Goal: Task Accomplishment & Management: Manage account settings

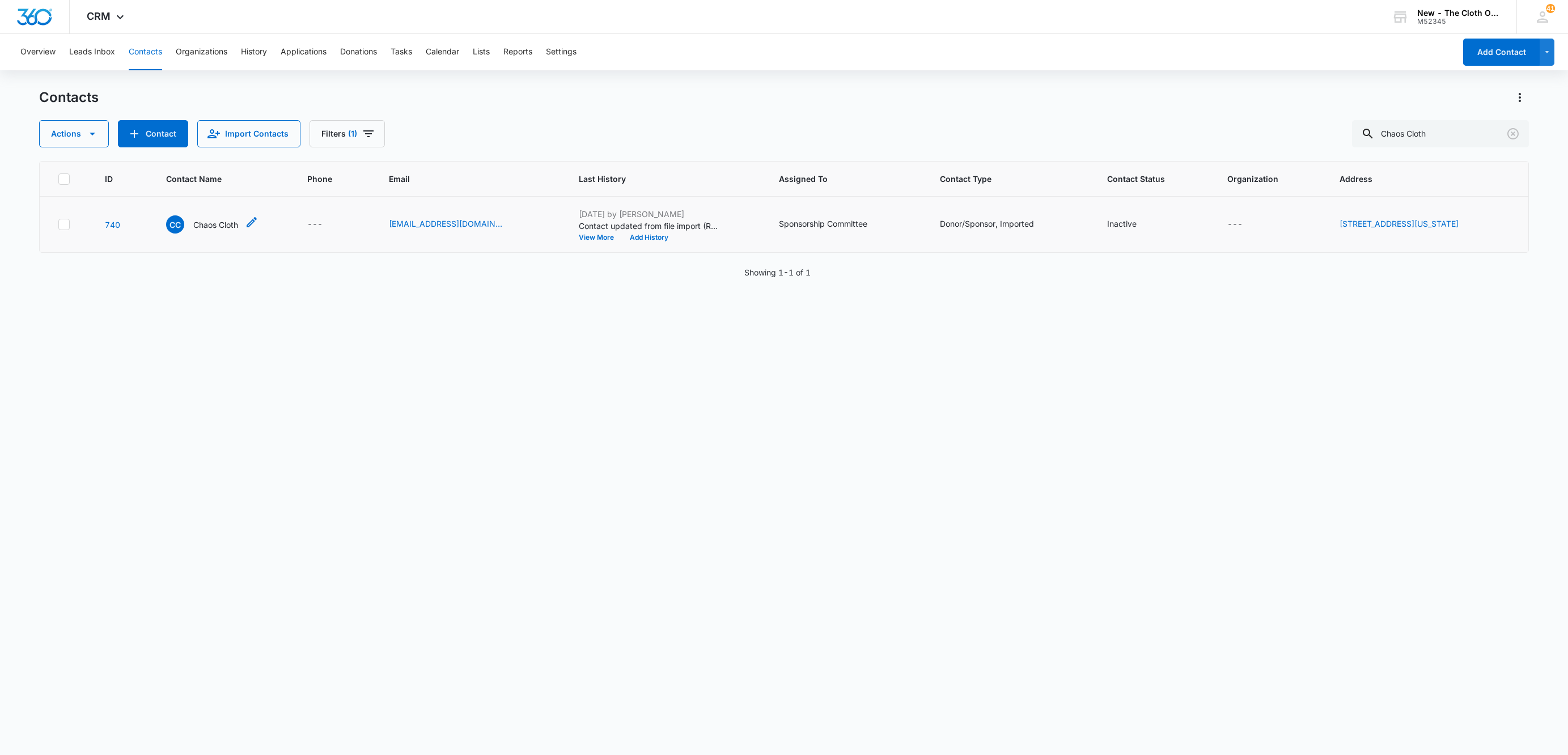
click at [200, 223] on p "Chaos Cloth" at bounding box center [215, 225] width 45 height 12
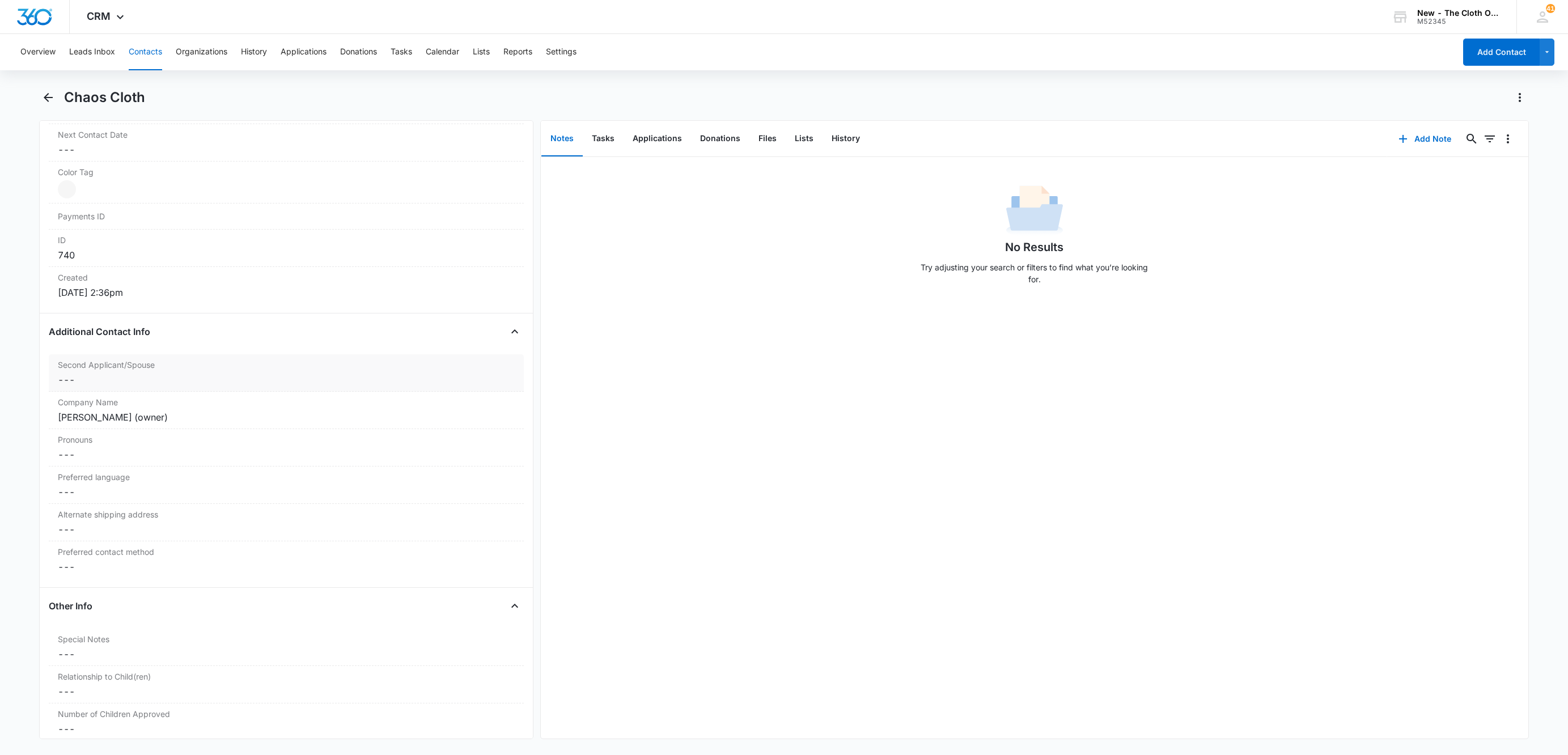
scroll to position [680, 0]
click at [246, 369] on label "Company Name" at bounding box center [286, 365] width 457 height 12
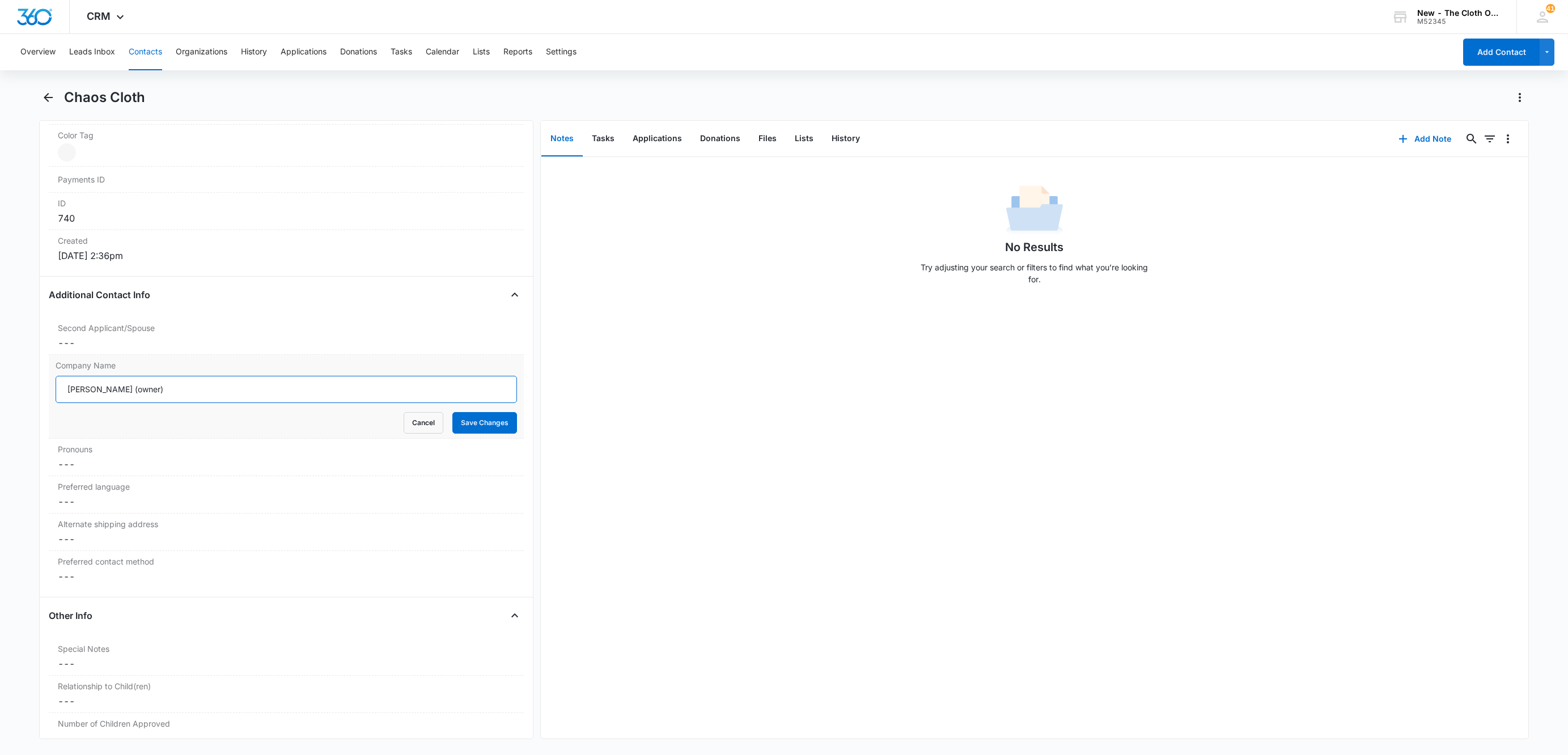
click at [260, 392] on input "[PERSON_NAME] (owner)" at bounding box center [286, 389] width 461 height 27
click at [172, 350] on dd "Cancel Save Changes ---" at bounding box center [286, 342] width 457 height 13
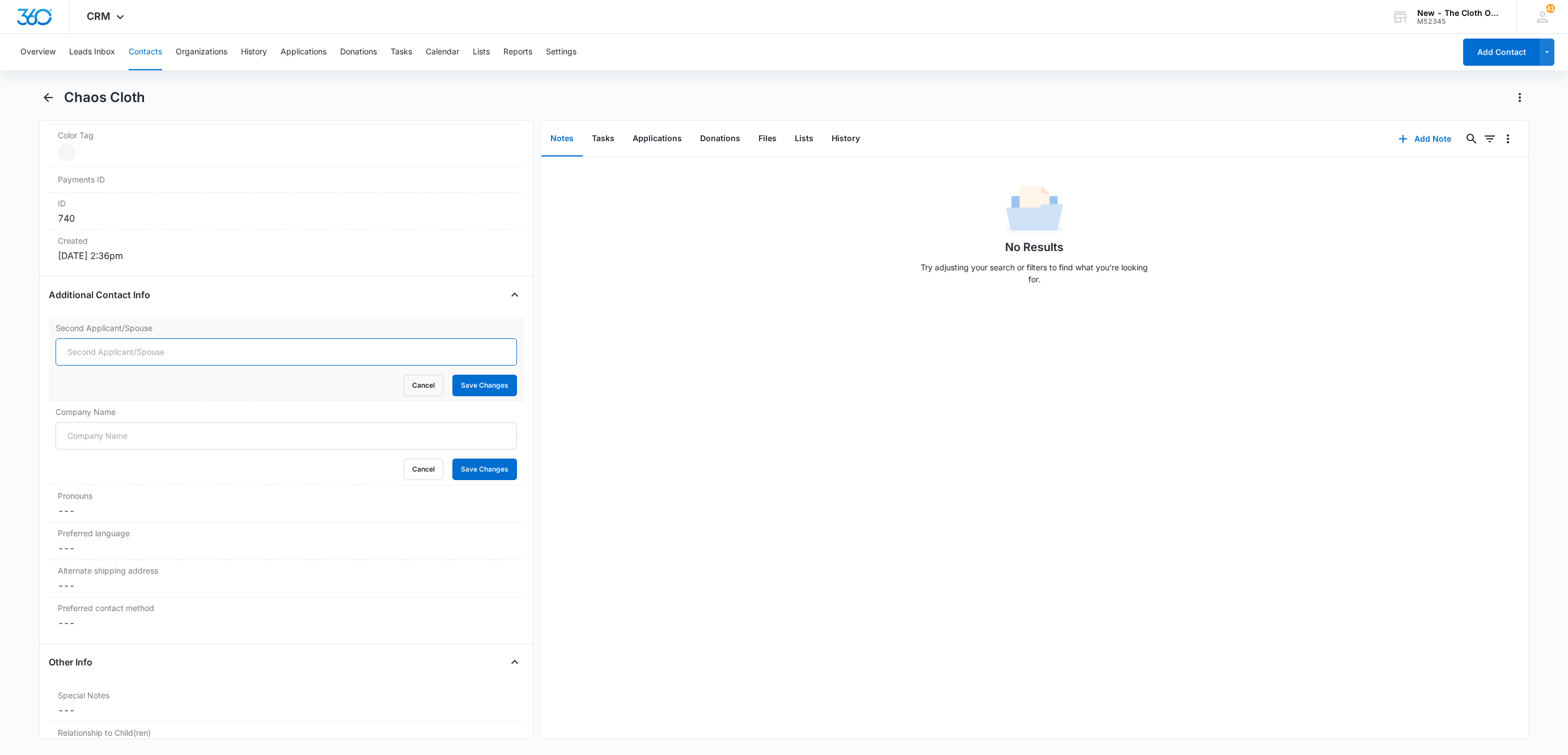
click at [104, 354] on input "Second Applicant/Spouse" at bounding box center [286, 352] width 461 height 27
paste input "[PERSON_NAME] (owner)"
type input "[PERSON_NAME] (owner)"
click at [459, 392] on button "Save Changes" at bounding box center [484, 385] width 65 height 21
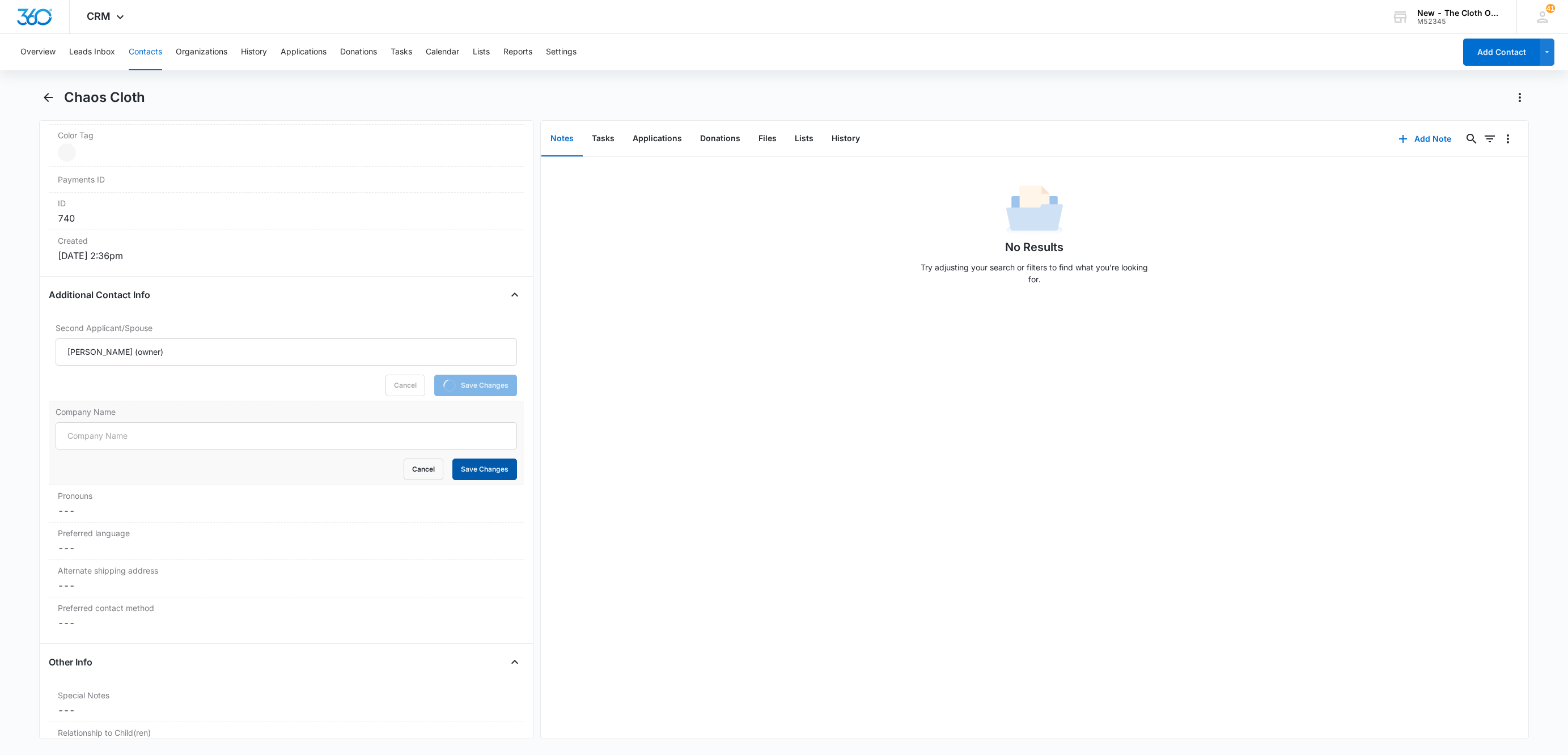
click at [467, 465] on button "Save Changes" at bounding box center [484, 469] width 65 height 21
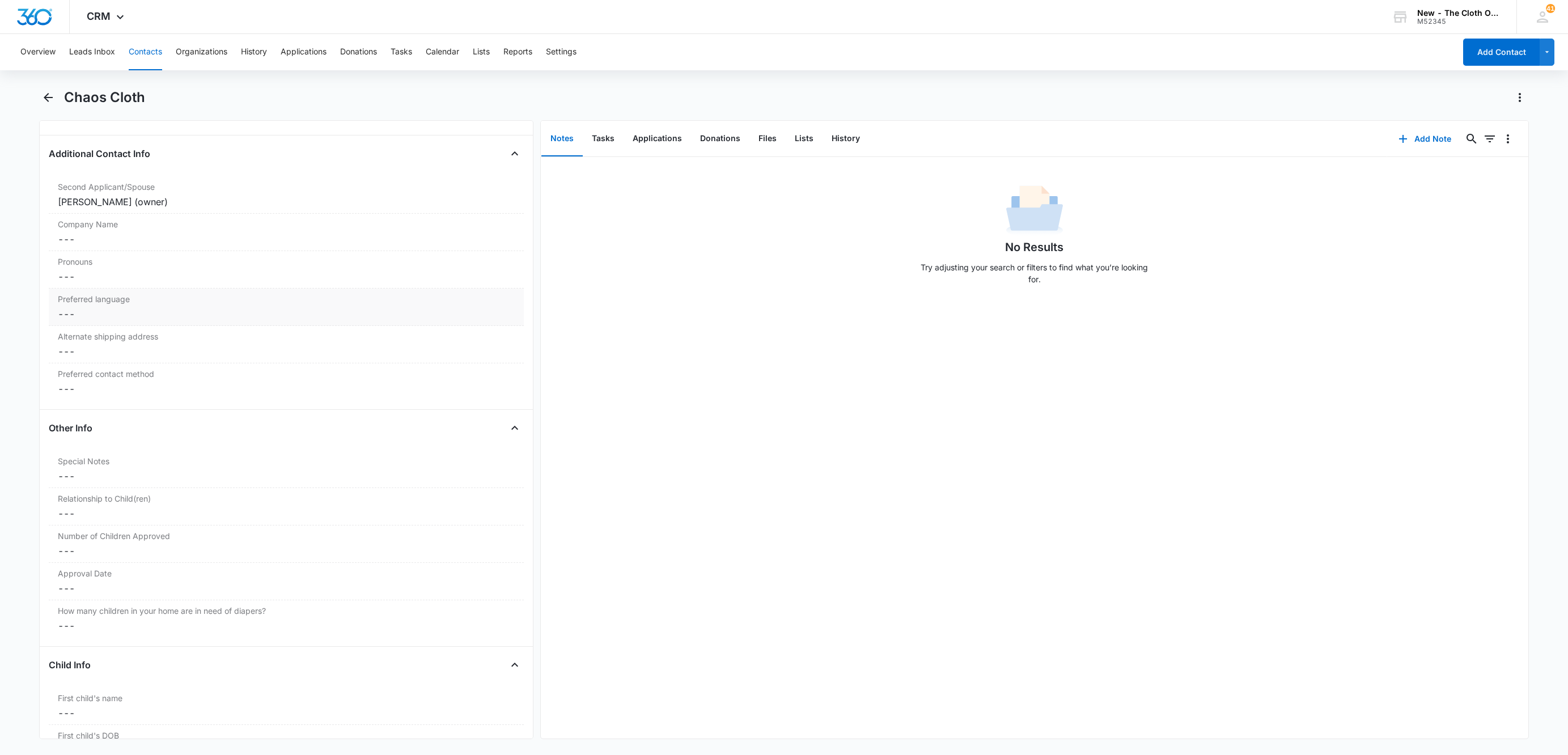
scroll to position [850, 0]
